Goal: Task Accomplishment & Management: Manage account settings

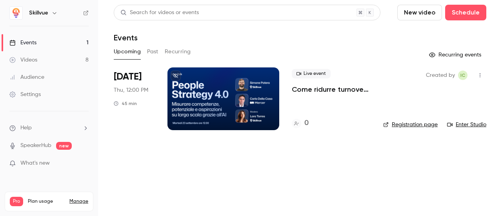
click at [242, 98] on div at bounding box center [223, 98] width 112 height 63
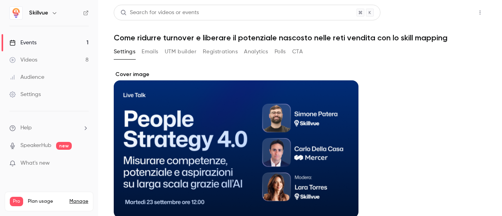
click at [451, 11] on button "Share" at bounding box center [452, 13] width 31 height 16
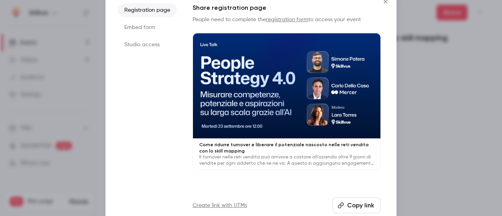
click at [152, 26] on li "Embed form" at bounding box center [147, 27] width 59 height 14
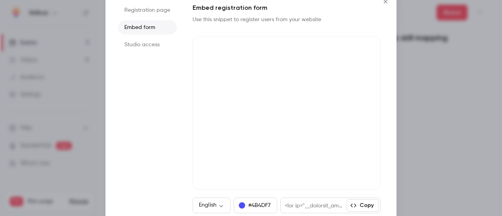
click at [152, 53] on ul "Registration page Embed form Studio access" at bounding box center [147, 108] width 59 height 210
click at [147, 42] on li "Studio access" at bounding box center [147, 45] width 59 height 14
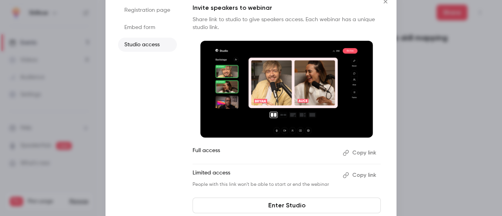
click at [155, 12] on li "Registration page" at bounding box center [147, 10] width 59 height 14
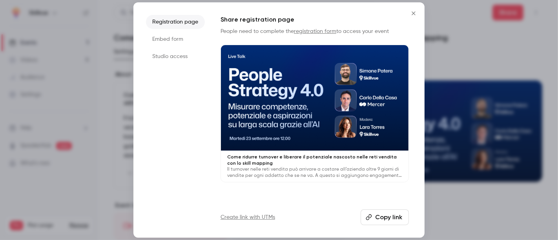
drag, startPoint x: 408, startPoint y: 1, endPoint x: 182, endPoint y: 148, distance: 269.5
click at [182, 148] on ul "Registration page Embed form Studio access" at bounding box center [175, 120] width 59 height 210
click at [414, 11] on icon "Close" at bounding box center [413, 13] width 9 height 6
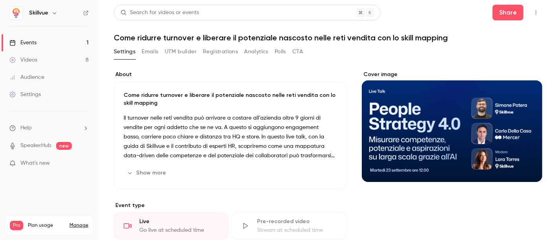
click at [180, 53] on button "UTM builder" at bounding box center [181, 52] width 32 height 13
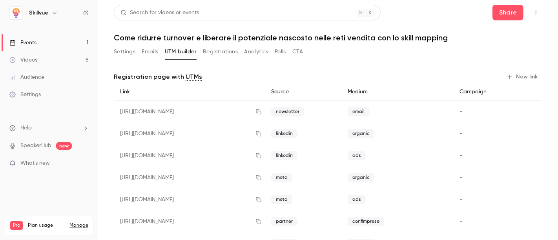
click at [224, 51] on button "Registrations" at bounding box center [220, 52] width 35 height 13
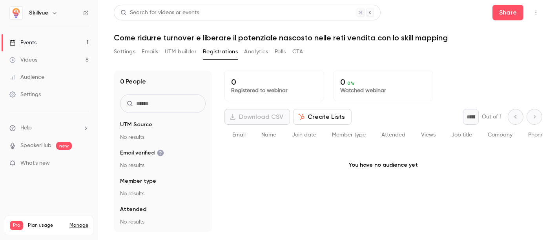
click at [341, 115] on button "Create Lists" at bounding box center [322, 117] width 58 height 16
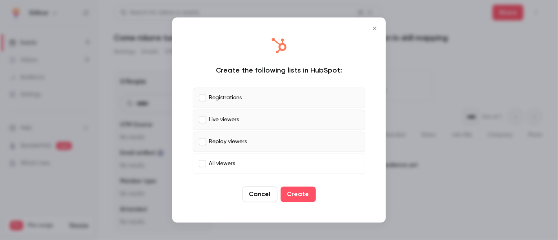
click at [314, 192] on div "Cancel Create" at bounding box center [279, 195] width 173 height 16
click at [306, 192] on button "Create" at bounding box center [297, 195] width 35 height 16
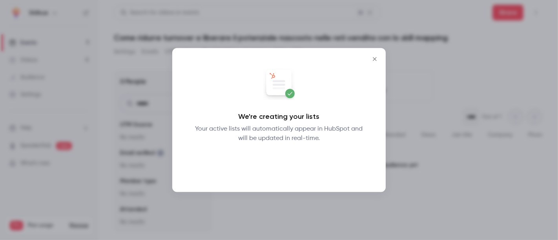
click at [282, 164] on button "Okay" at bounding box center [279, 164] width 29 height 16
